Goal: Information Seeking & Learning: Compare options

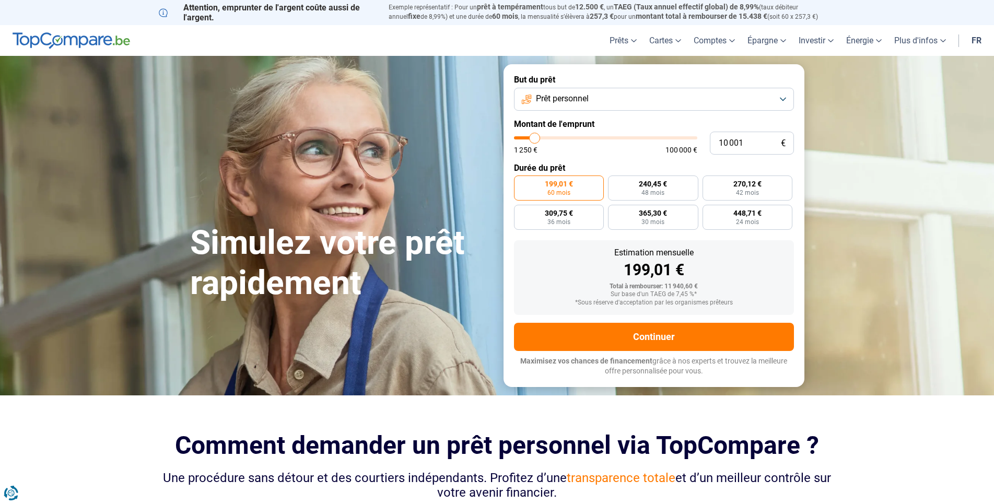
type input "11 000"
type input "11000"
type input "13 000"
type input "13000"
type input "17 750"
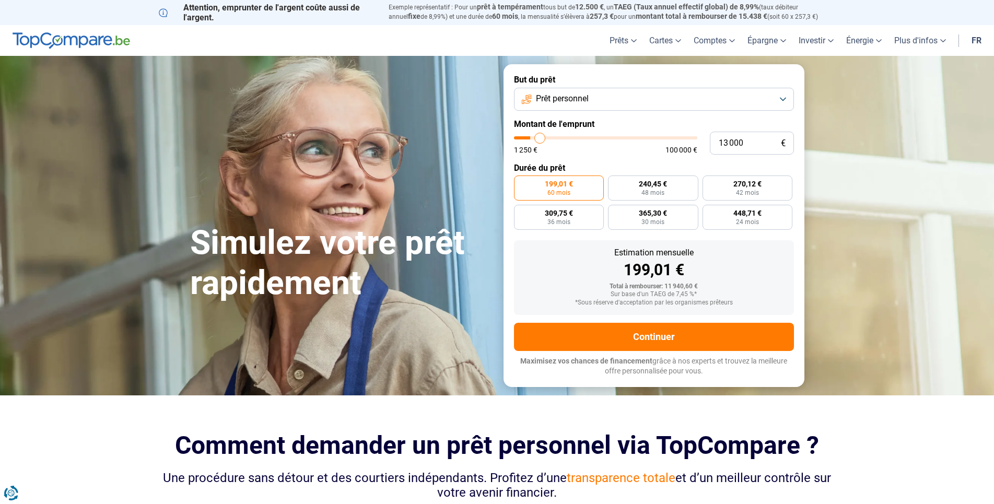
type input "17750"
type input "23 500"
type input "23500"
type input "31 250"
type input "31250"
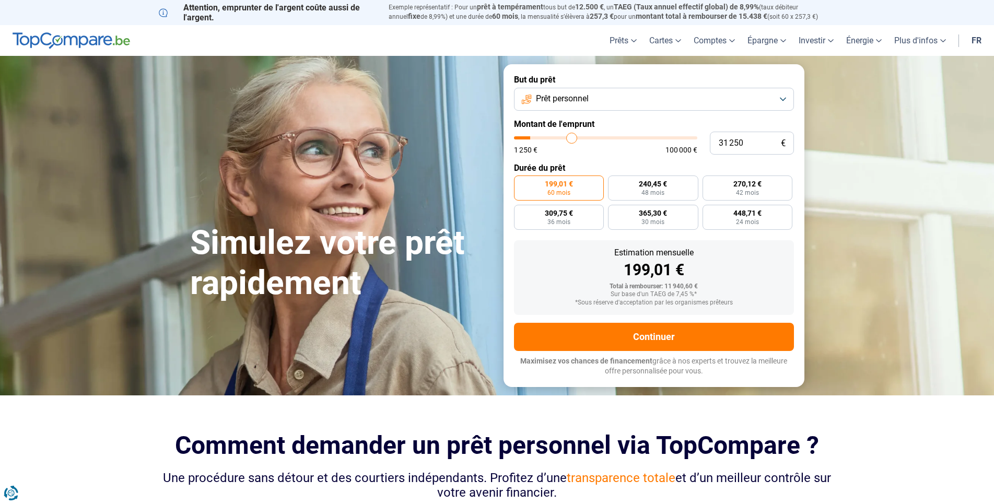
type input "42 500"
type input "42500"
type input "46 750"
type input "46750"
type input "49 000"
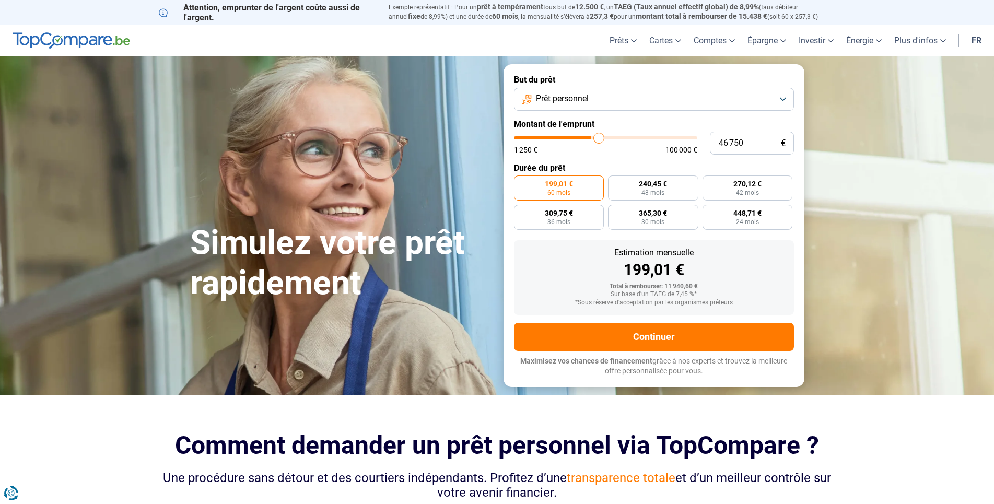
type input "49000"
type input "50 000"
type input "50000"
type input "51 000"
type input "51000"
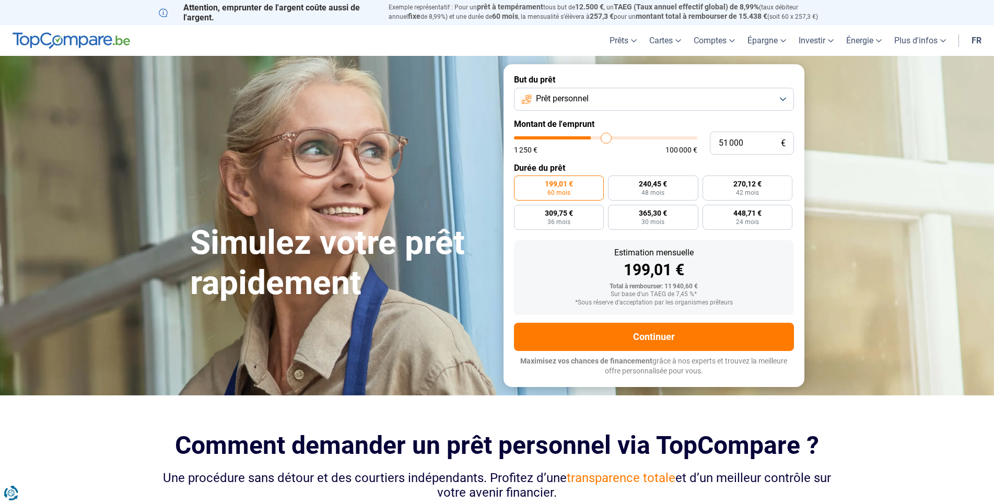
type input "52 750"
type input "52750"
type input "55 500"
type input "55500"
type input "59 000"
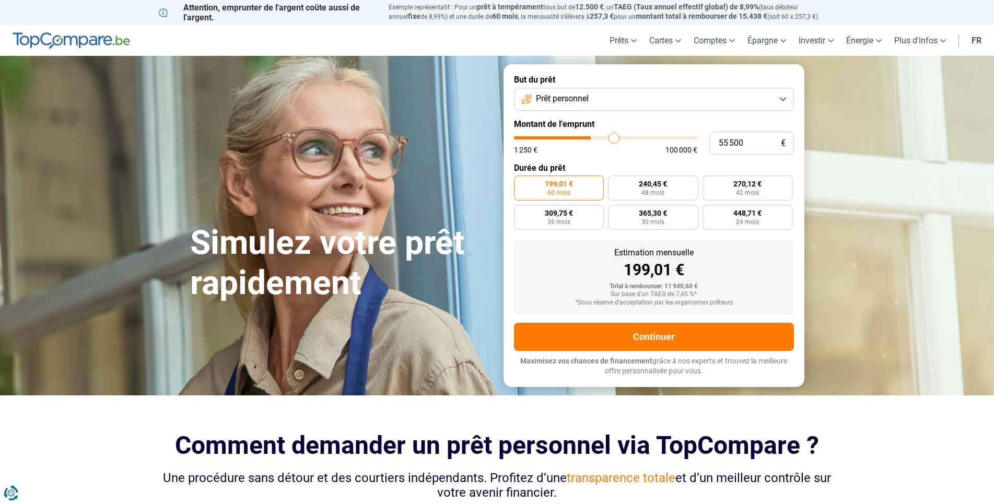
type input "59000"
type input "62 500"
type input "62500"
type input "65 750"
type input "65750"
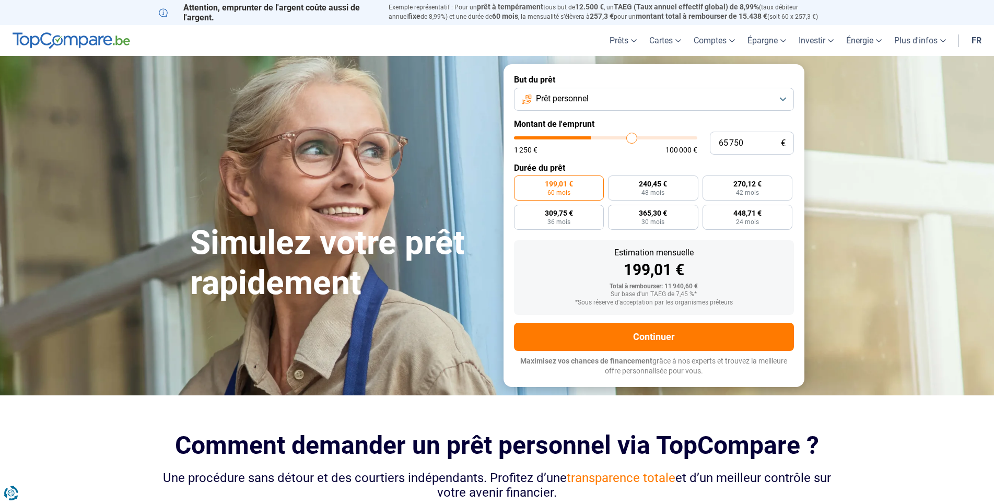
type input "70 500"
type input "70500"
type input "72 500"
type input "72500"
type input "73 750"
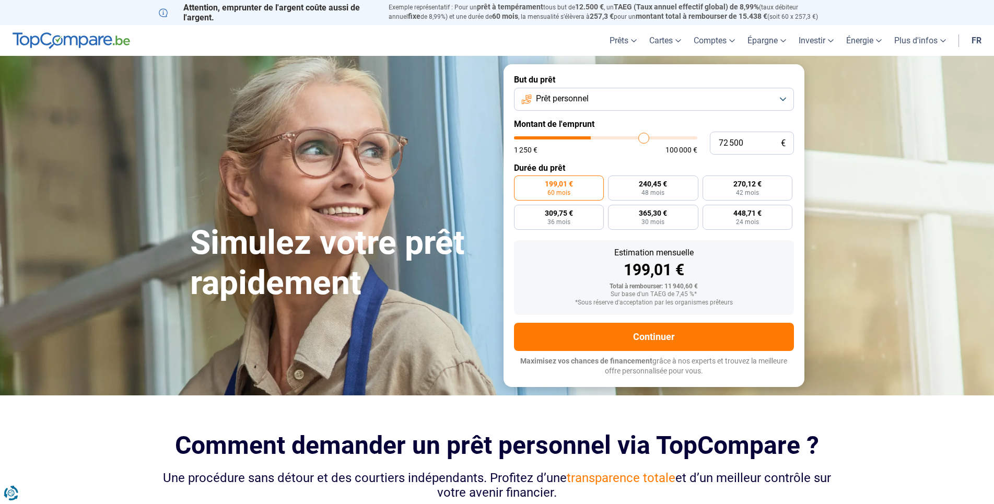
type input "73750"
type input "74 000"
type input "74000"
type input "73 500"
type input "73500"
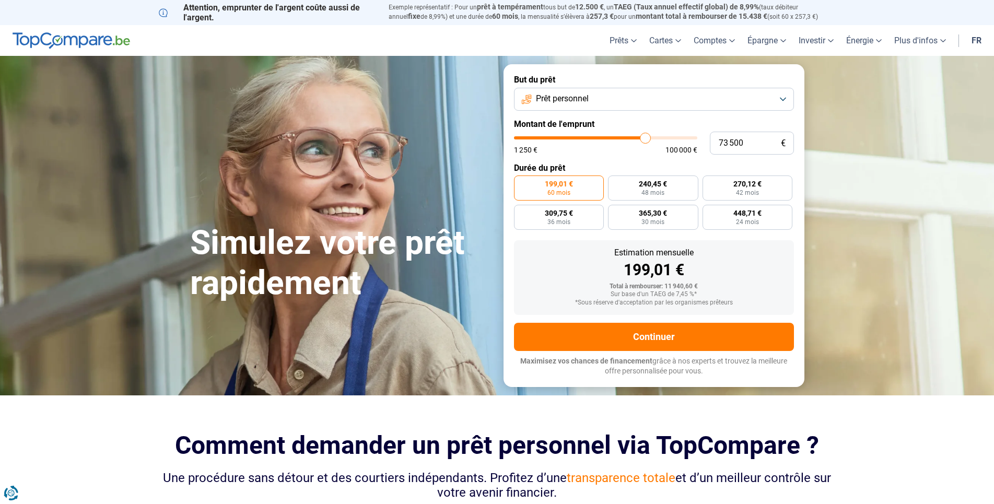
type input "72 500"
type input "72500"
type input "71 250"
type input "71250"
type input "69 500"
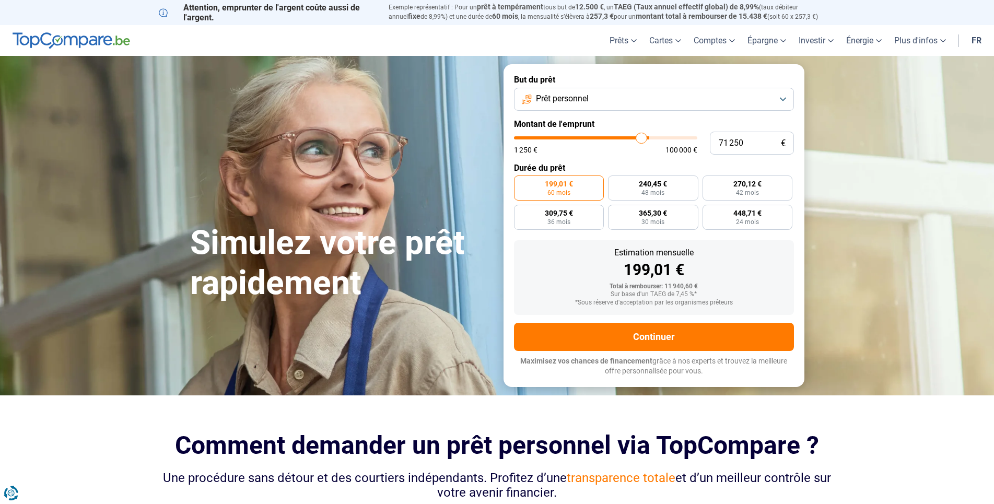
type input "69500"
type input "66 500"
type input "66500"
type input "63 500"
type input "63500"
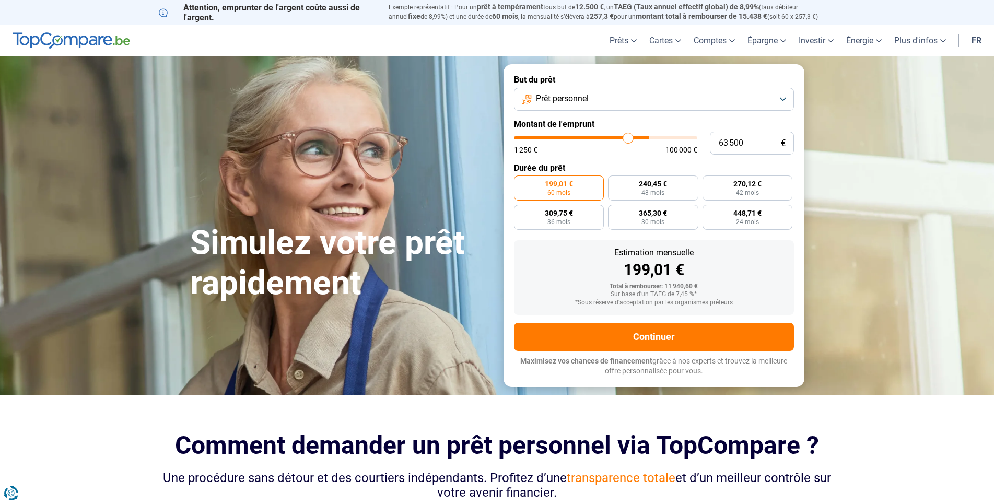
type input "60 500"
type input "60500"
type input "58 000"
type input "58000"
type input "54 750"
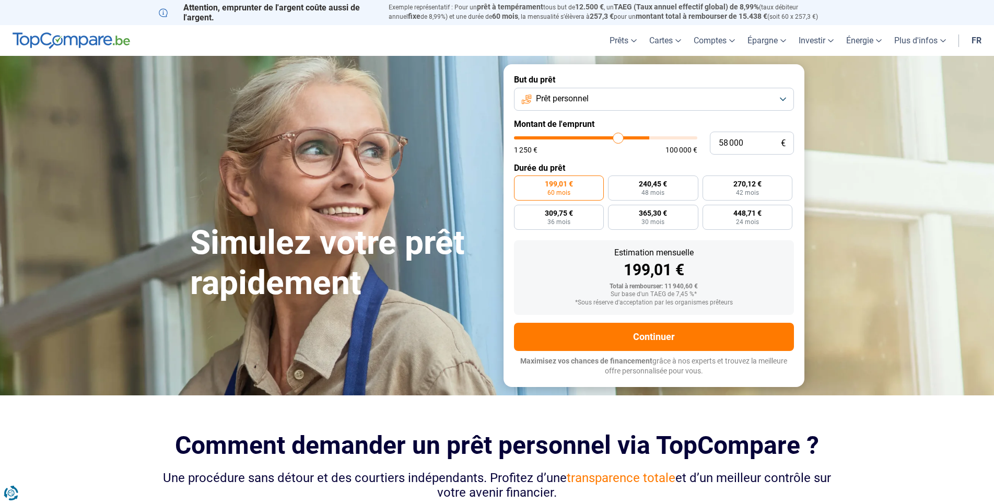
type input "54750"
type input "51 500"
type input "51500"
type input "48 250"
type input "48250"
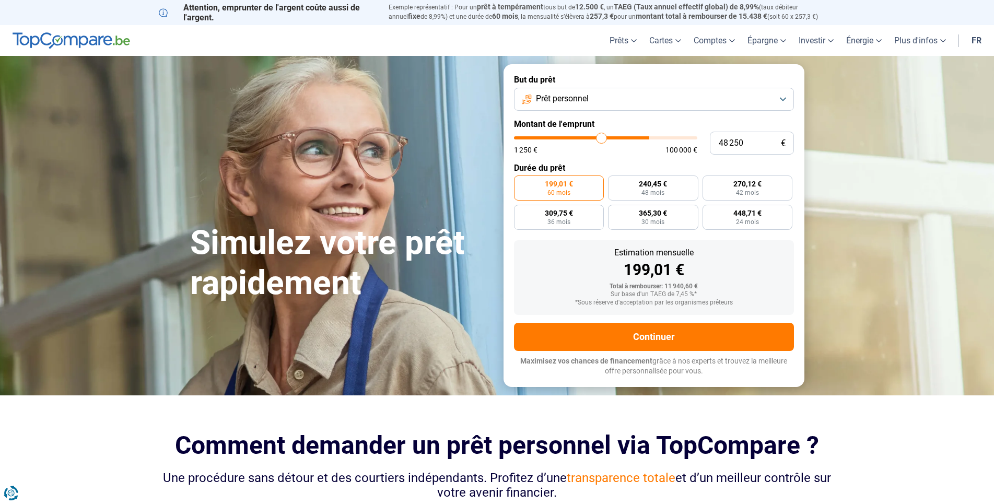
type input "43 750"
type input "43750"
type input "41 250"
type input "41250"
type input "39 250"
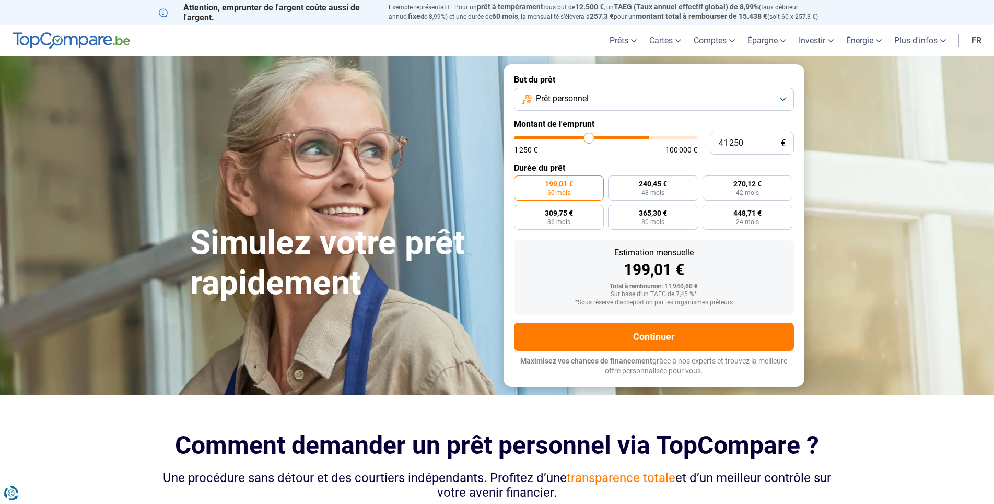
type input "39250"
type input "37 250"
type input "37250"
type input "37 000"
type input "37000"
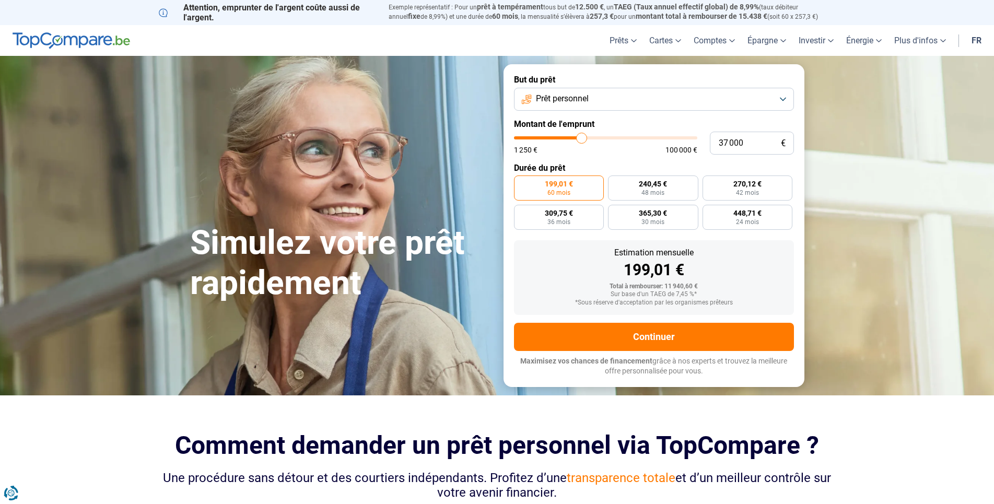
type input "36 750"
type input "36750"
type input "34 250"
type input "34250"
type input "33 500"
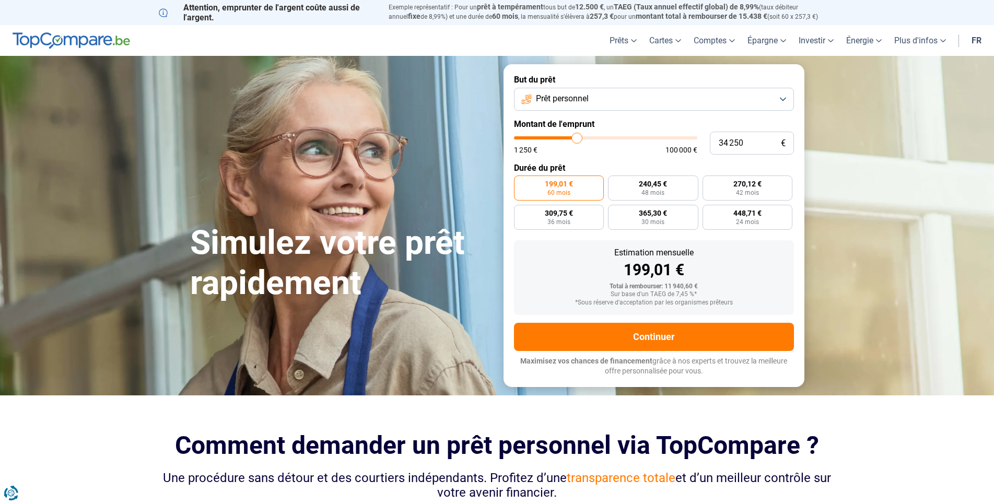
type input "33500"
type input "32 500"
type input "32500"
type input "32 000"
type input "32000"
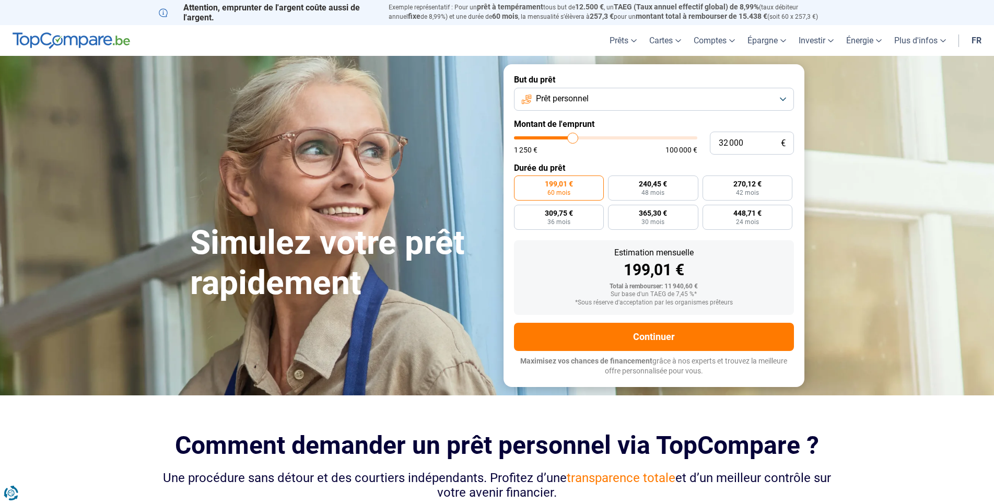
type input "32 250"
type input "32250"
type input "33 250"
type input "33250"
type input "32 750"
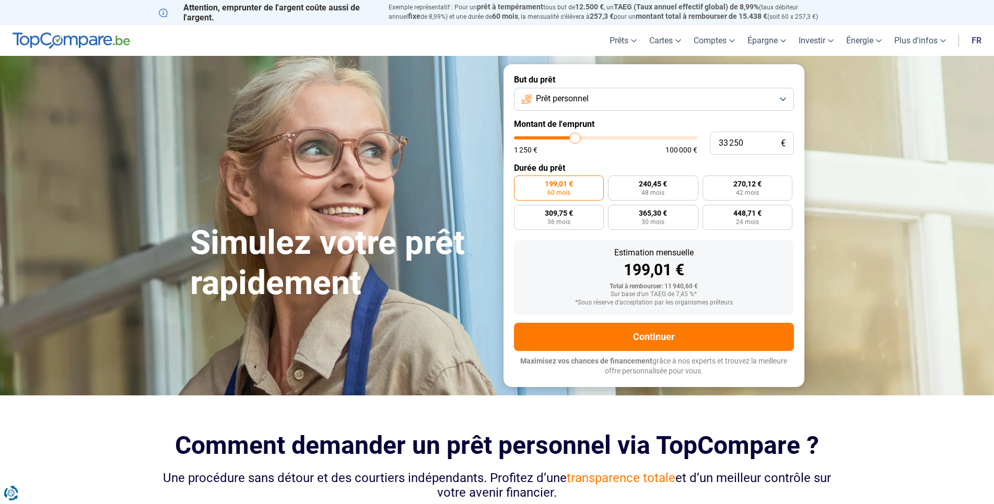
type input "32750"
type input "32 250"
type input "32250"
type input "32 500"
type input "32500"
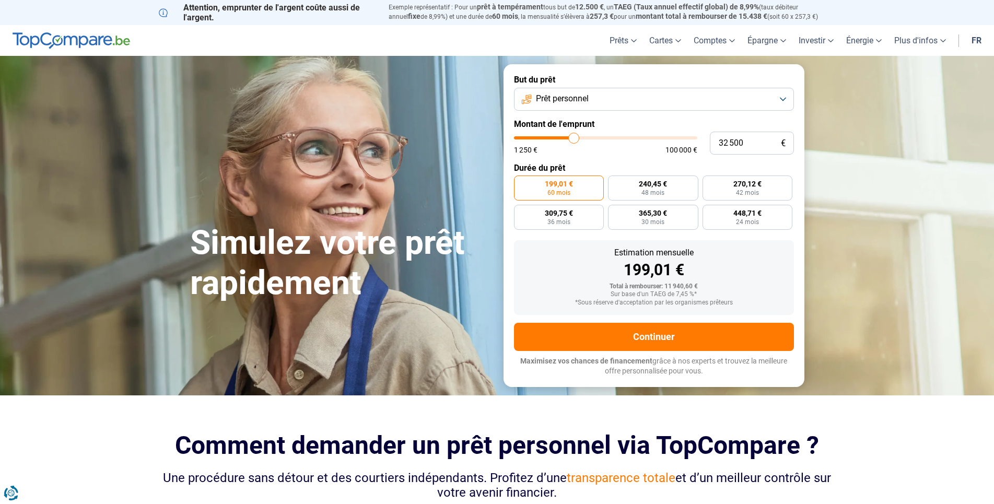
type input "32 750"
type input "32750"
type input "33 250"
type input "33250"
type input "32 750"
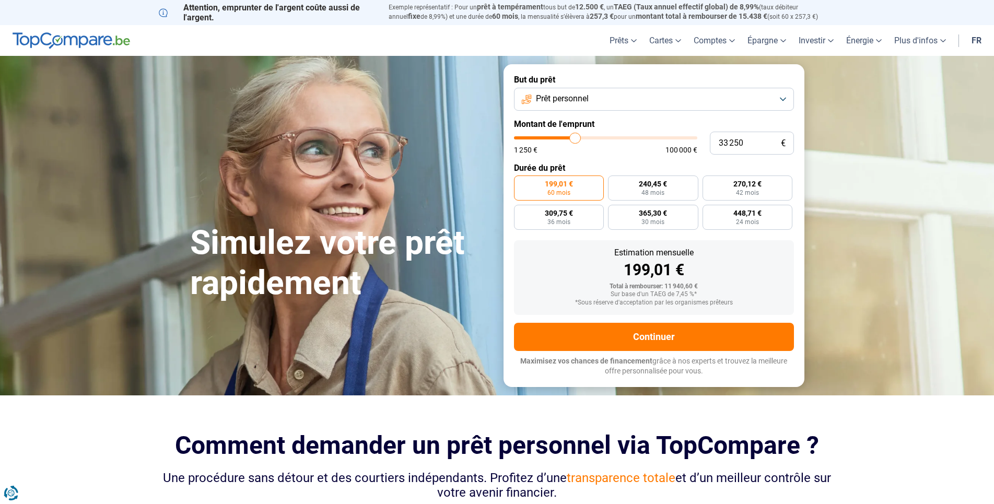
type input "32750"
type input "33 250"
type input "33250"
type input "33 500"
type input "33500"
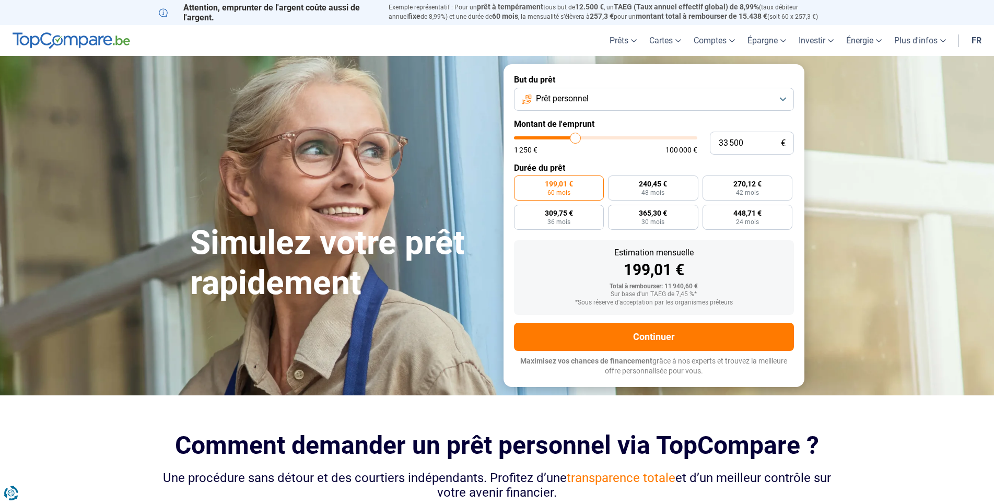
type input "33 750"
type input "33750"
type input "34 000"
drag, startPoint x: 535, startPoint y: 136, endPoint x: 578, endPoint y: 143, distance: 43.4
type input "34000"
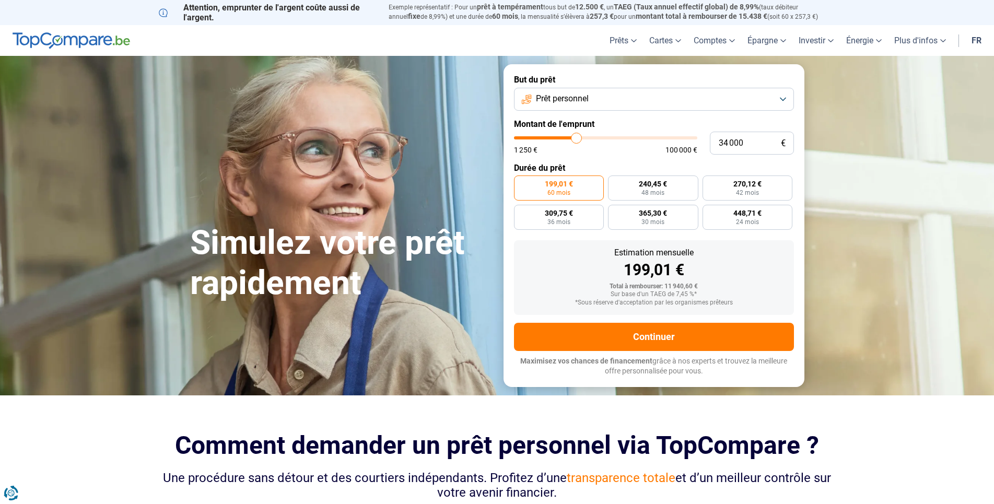
click at [577, 139] on input "range" at bounding box center [605, 137] width 183 height 3
type input "35 000"
type input "35000"
radio input "false"
type input "35 750"
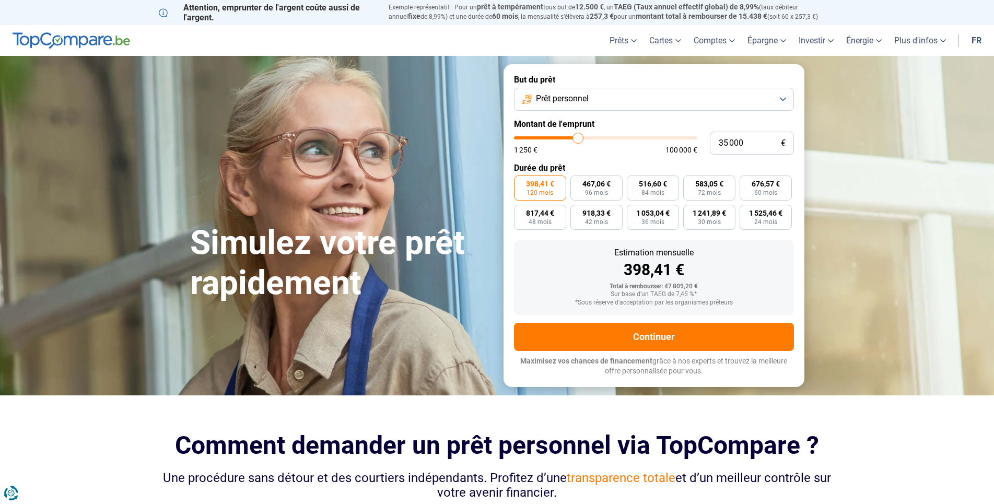
type input "35750"
type input "36 250"
type input "36250"
type input "35 750"
type input "35750"
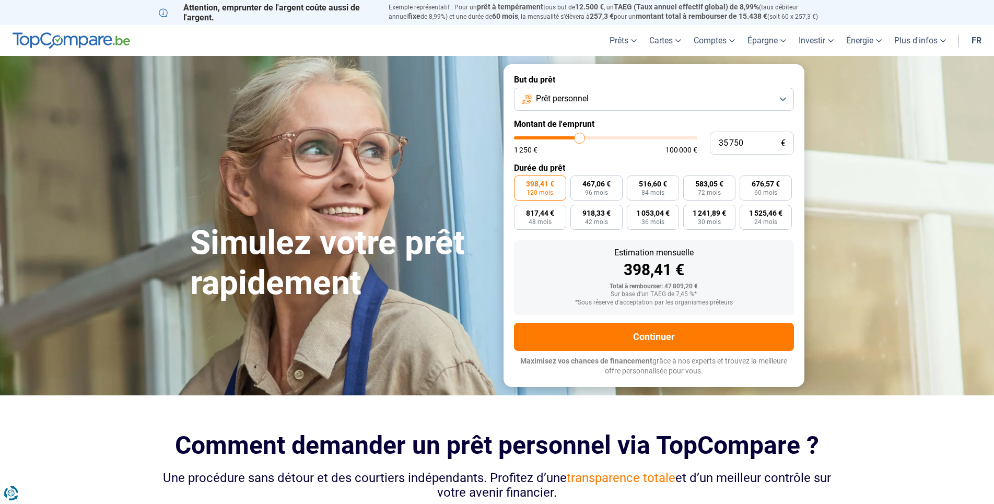
type input "35 500"
type input "35500"
type input "35 750"
type input "35750"
type input "36 500"
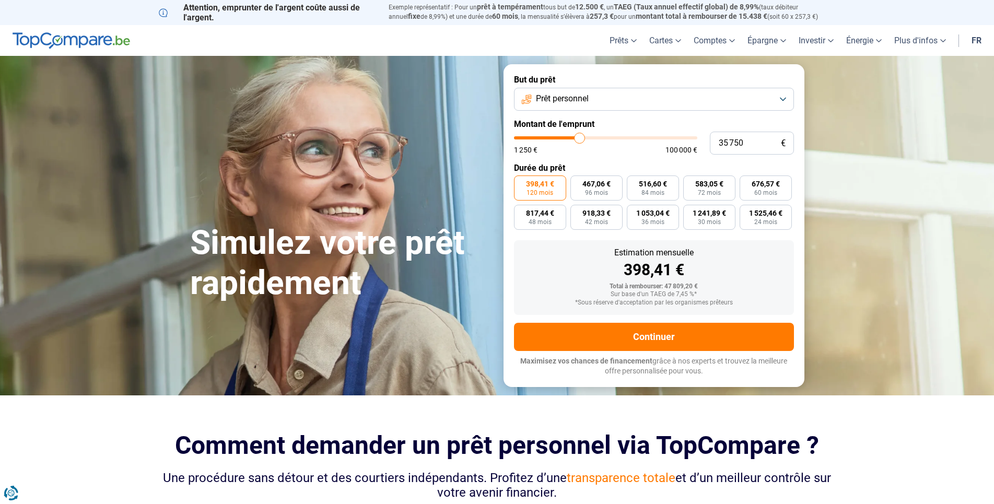
type input "36500"
type input "37 000"
type input "37000"
type input "38 000"
type input "38000"
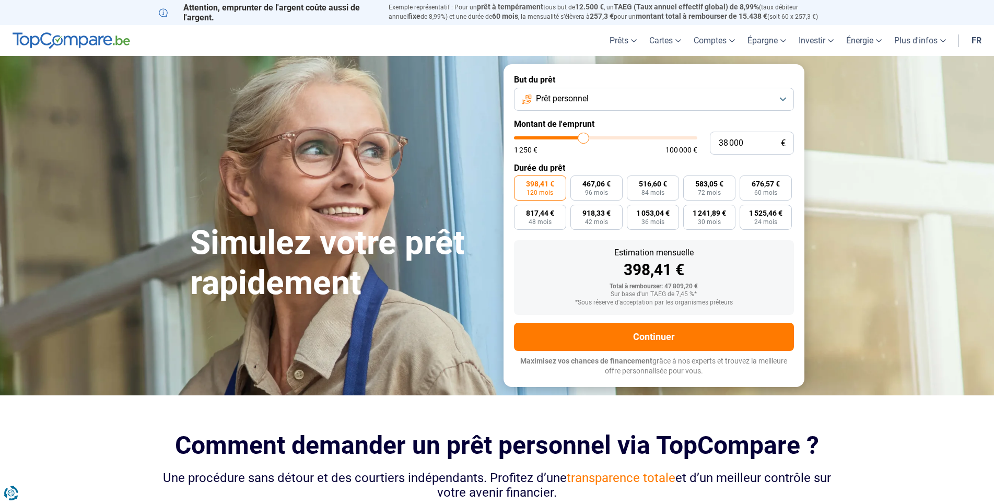
type input "38 500"
type input "38500"
type input "38 000"
type input "38000"
type input "37 750"
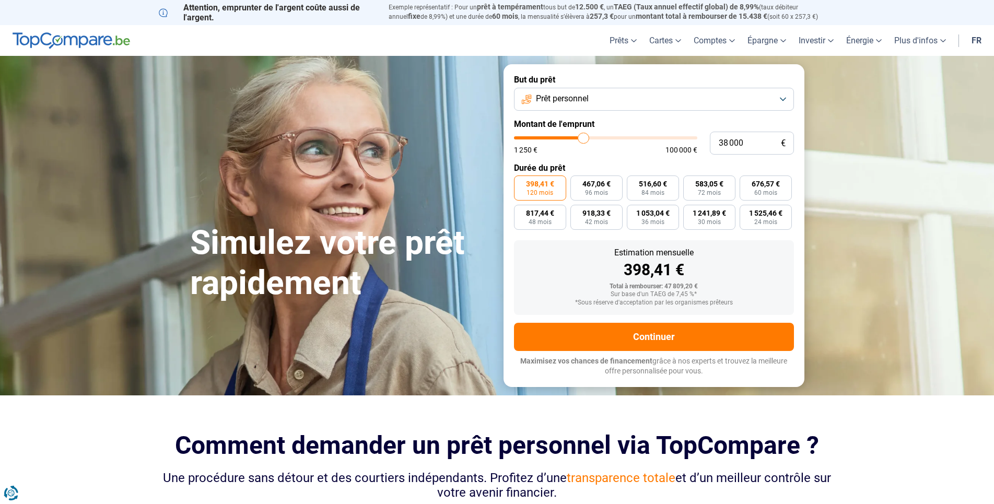
type input "37750"
type input "38 000"
type input "38000"
type input "38 250"
type input "38250"
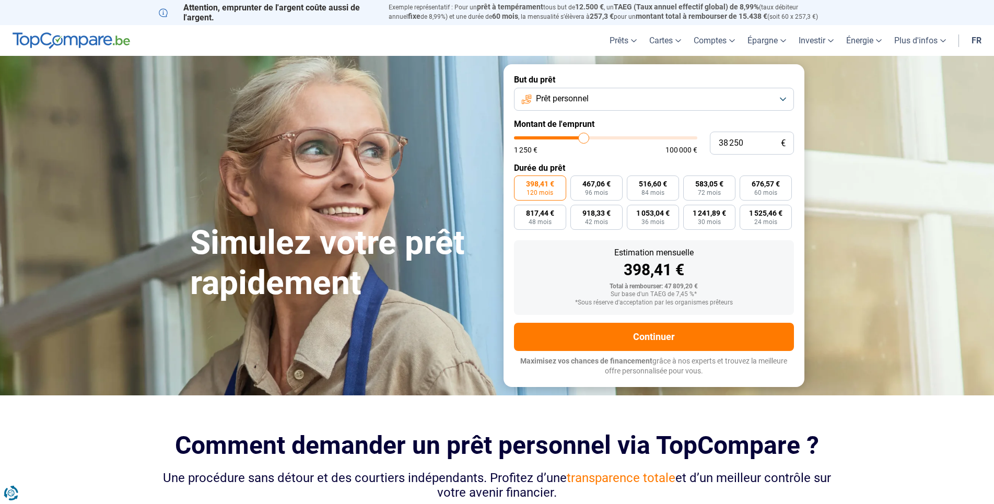
type input "38 750"
type input "38750"
type input "39 250"
type input "39250"
type input "39 750"
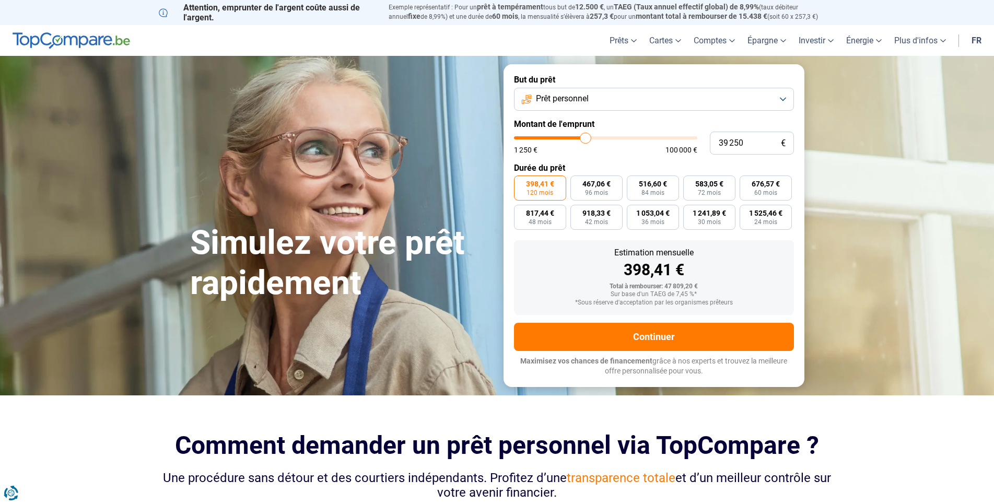
type input "39750"
type input "40 000"
type input "40000"
type input "41 000"
type input "41000"
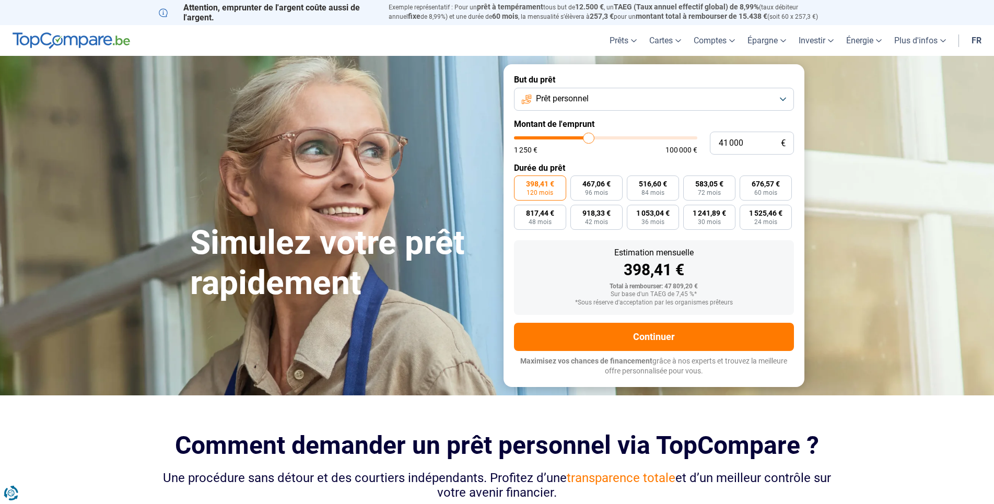
type input "40 750"
type input "40750"
type input "40 250"
type input "40250"
type input "40 750"
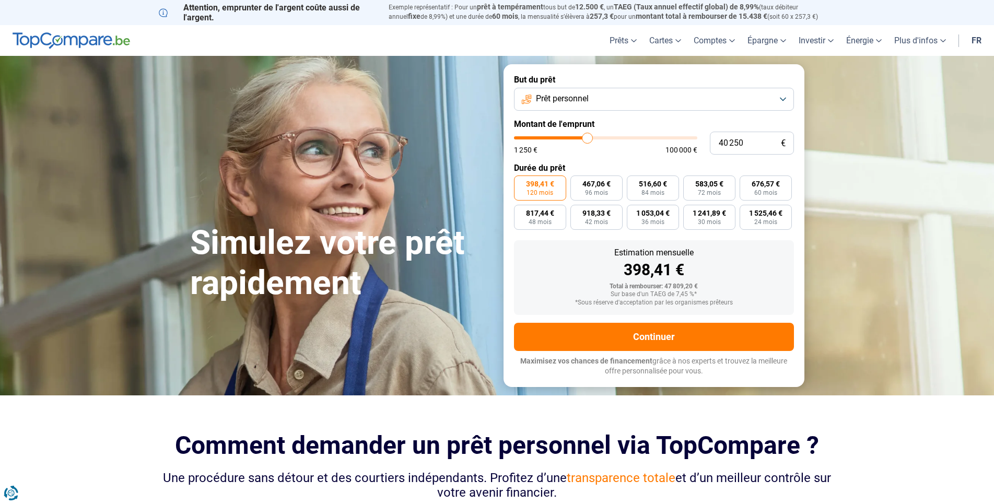
type input "40750"
type input "40 250"
type input "40250"
type input "40 000"
type input "40000"
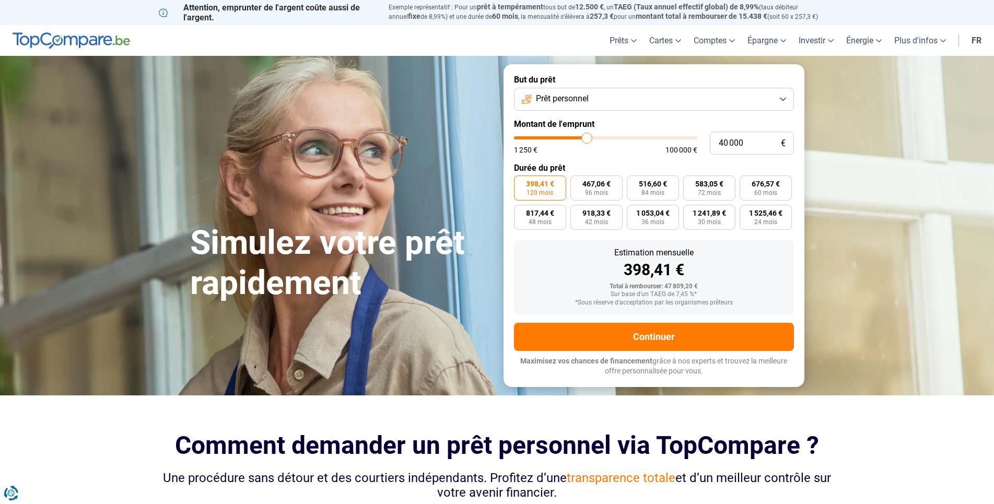
type input "40 250"
type input "40250"
type input "40 750"
type input "40750"
type input "41 000"
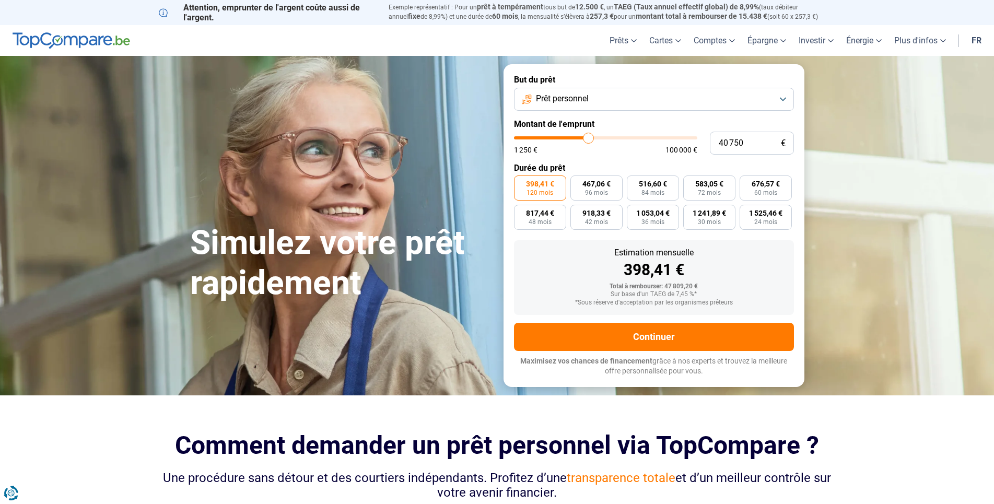
type input "41000"
type input "41 250"
type input "41250"
type input "42 250"
type input "42250"
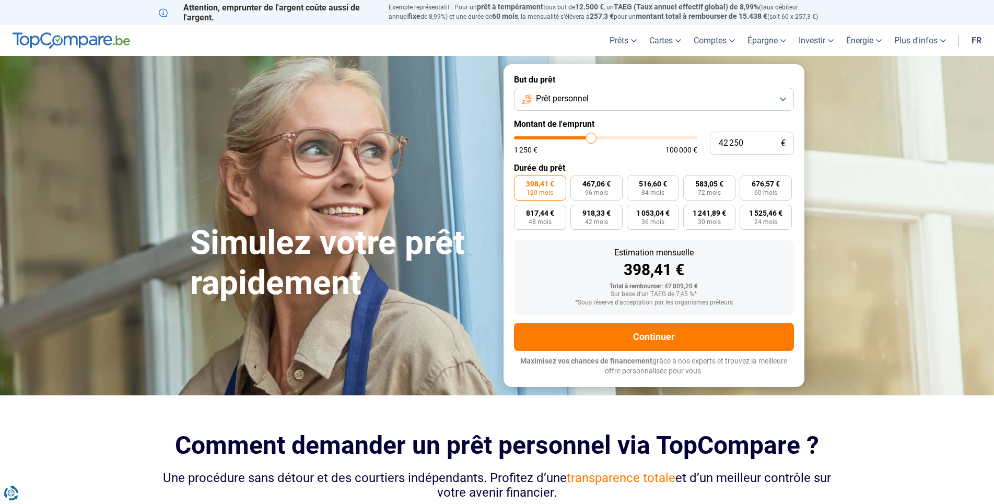
type input "42 500"
type input "42500"
type input "42 750"
type input "42750"
type input "42 000"
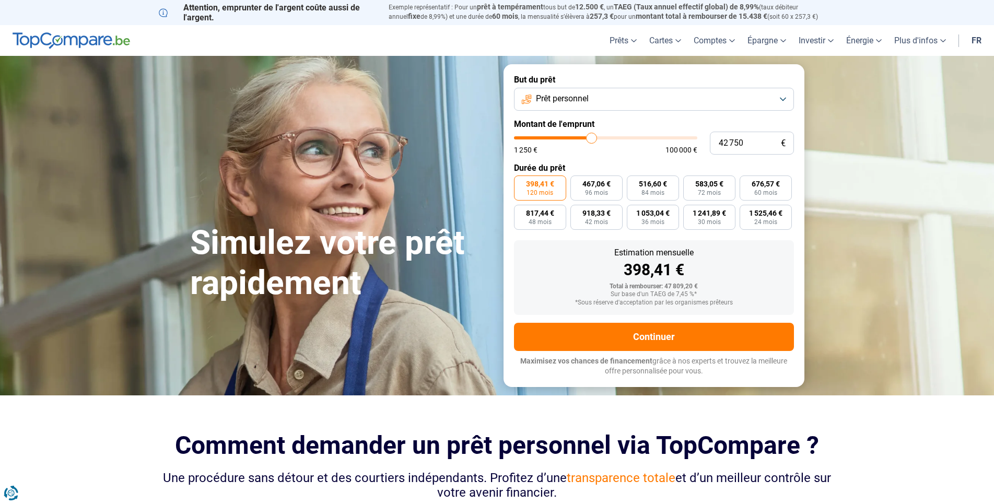
type input "42000"
type input "41 500"
type input "41500"
type input "41 000"
type input "41000"
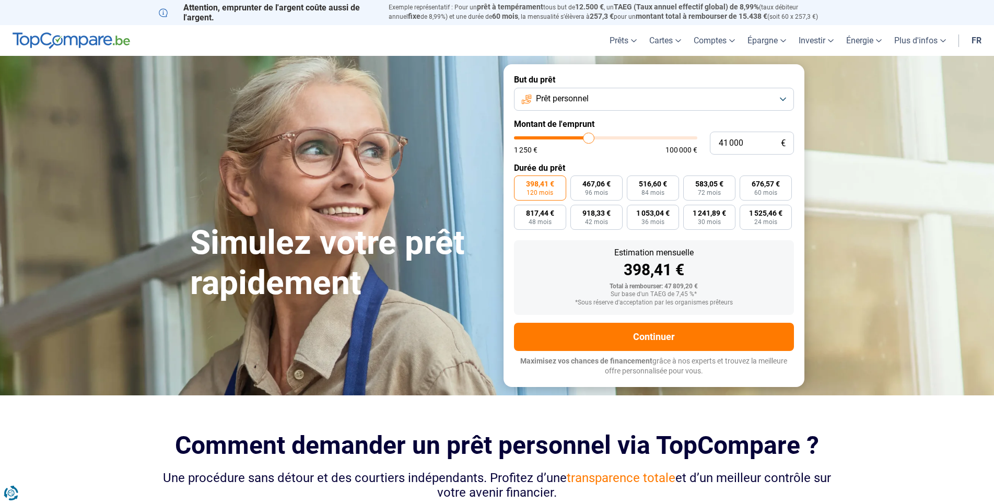
type input "41 250"
type input "41250"
type input "42 000"
type input "42000"
type input "42 250"
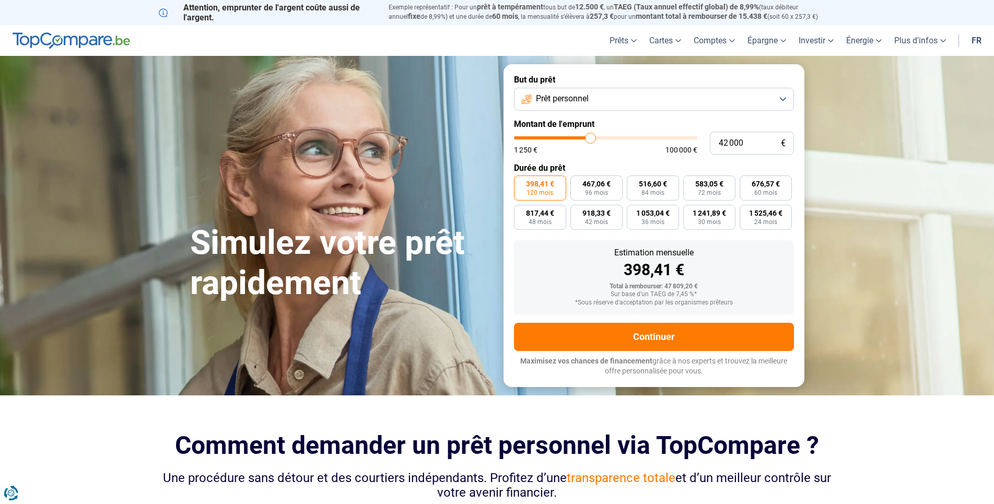
type input "42250"
type input "42 000"
type input "42000"
type input "43 750"
type input "43750"
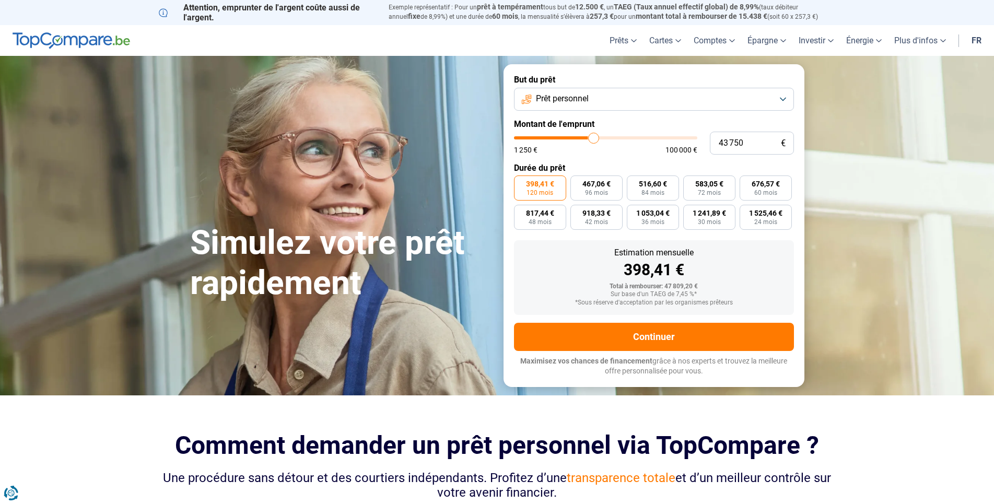
type input "44 500"
type input "44500"
type input "45 000"
type input "45000"
type input "44 250"
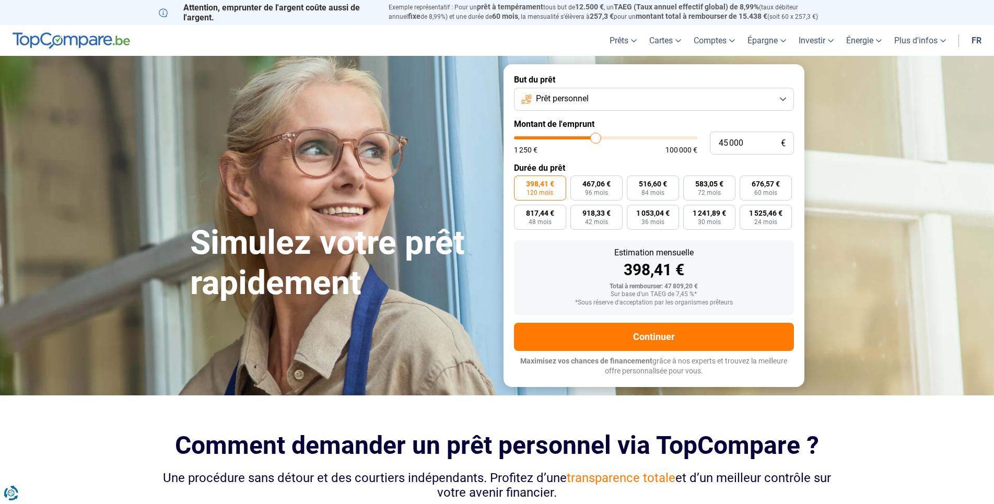
type input "44250"
type input "44 000"
drag, startPoint x: 578, startPoint y: 143, endPoint x: 593, endPoint y: 155, distance: 19.7
type input "44000"
click at [594, 139] on input "range" at bounding box center [605, 137] width 183 height 3
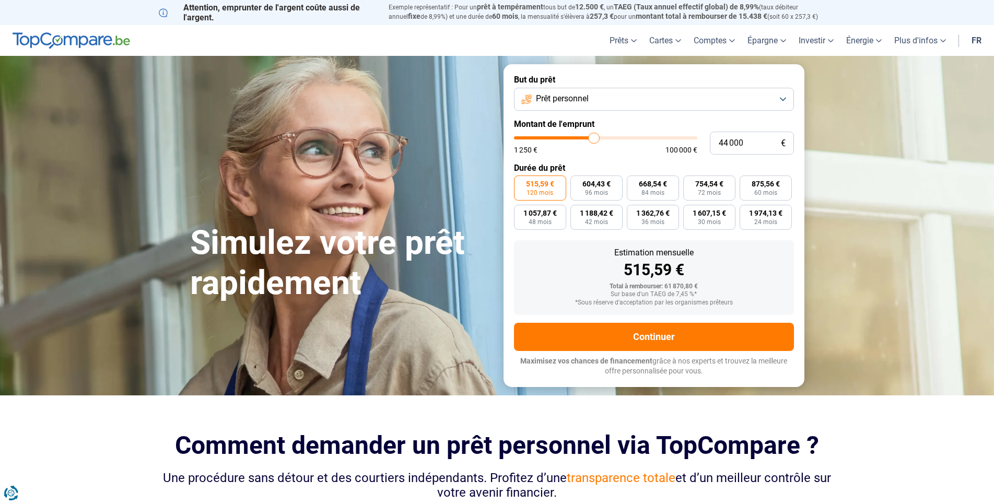
type input "44 250"
type input "44250"
type input "44 000"
type input "44000"
type input "43 000"
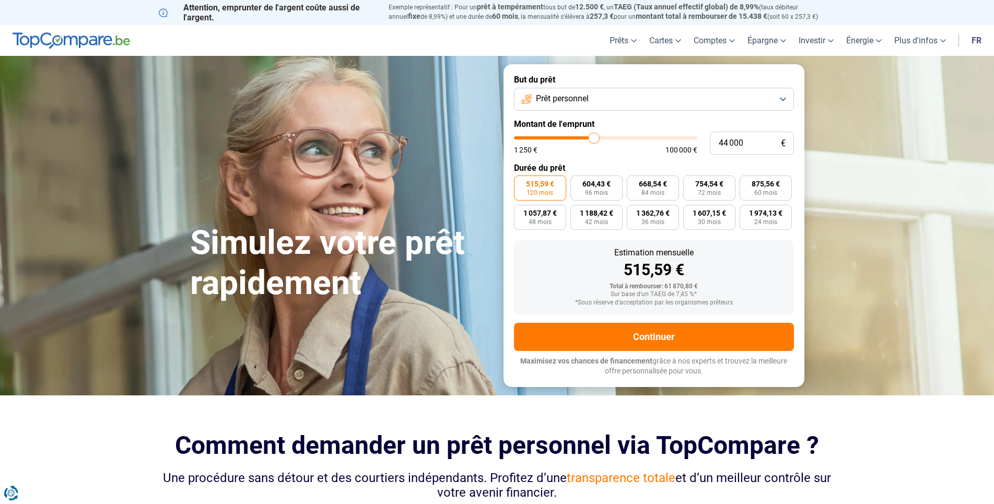
type input "43000"
type input "41 250"
type input "41250"
type input "36 750"
drag, startPoint x: 594, startPoint y: 136, endPoint x: 547, endPoint y: 133, distance: 47.1
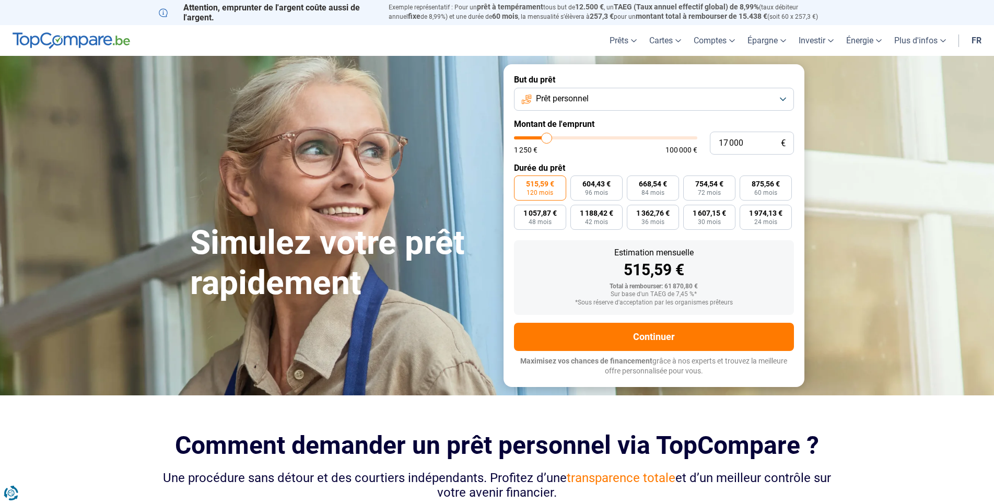
click at [547, 136] on input "range" at bounding box center [605, 137] width 183 height 3
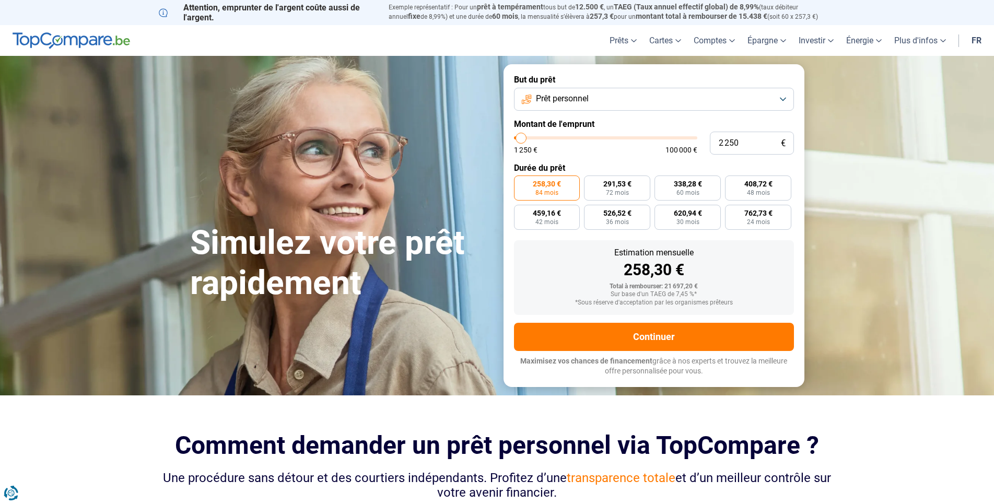
drag, startPoint x: 549, startPoint y: 139, endPoint x: 521, endPoint y: 138, distance: 27.7
click at [521, 138] on input "range" at bounding box center [605, 137] width 183 height 3
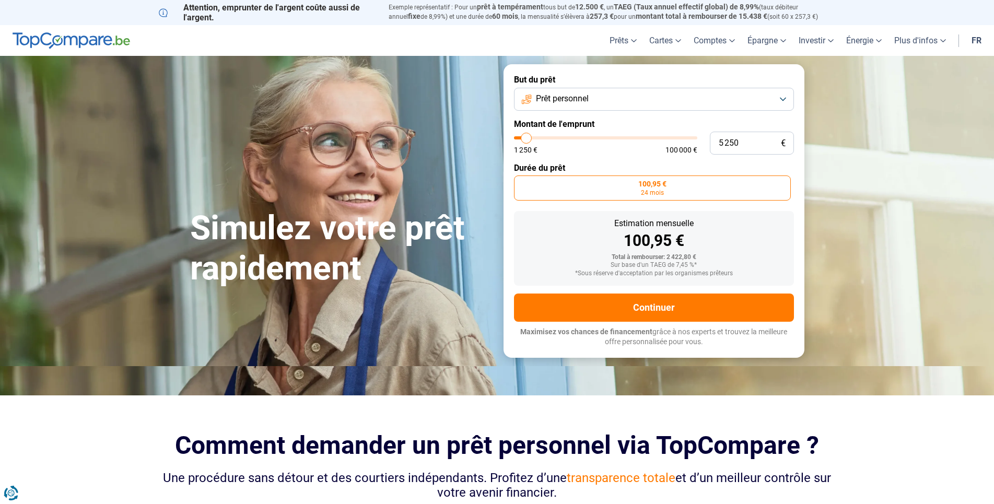
drag, startPoint x: 521, startPoint y: 138, endPoint x: 527, endPoint y: 139, distance: 5.5
click at [527, 139] on input "range" at bounding box center [605, 137] width 183 height 3
drag, startPoint x: 526, startPoint y: 136, endPoint x: 534, endPoint y: 138, distance: 8.5
click at [534, 138] on input "range" at bounding box center [605, 137] width 183 height 3
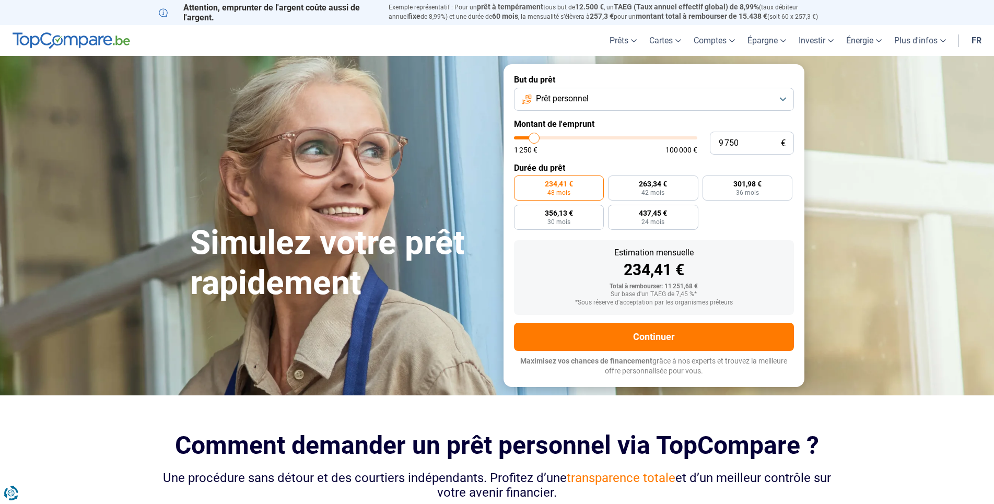
click at [534, 138] on input "range" at bounding box center [605, 137] width 183 height 3
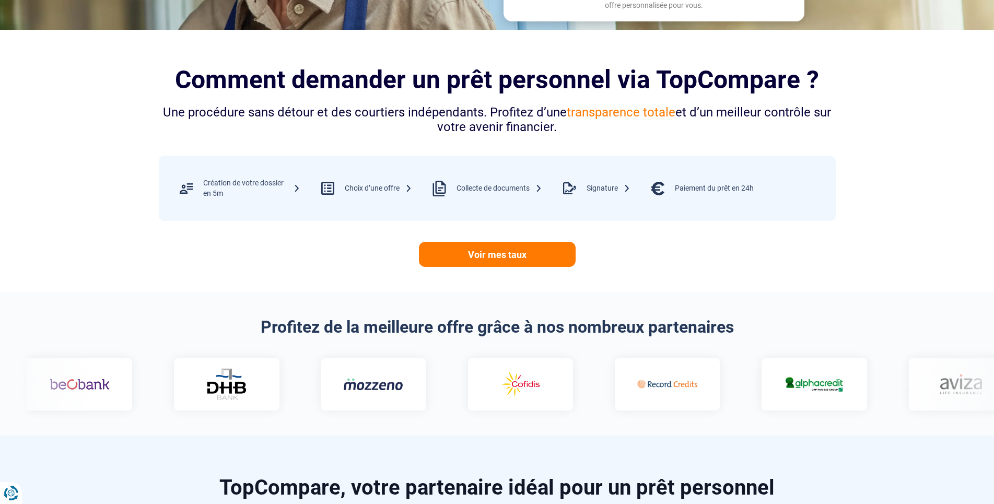
scroll to position [522, 0]
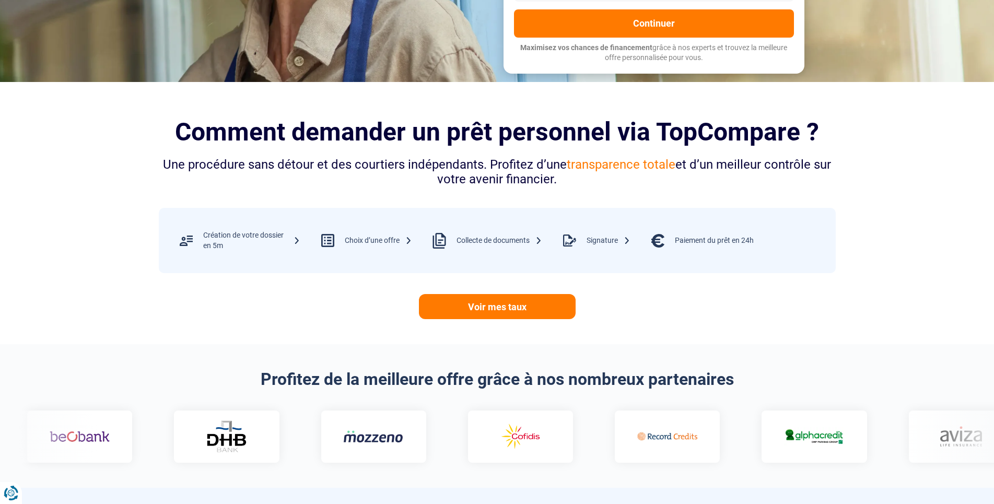
scroll to position [52, 0]
